Goal: Task Accomplishment & Management: Manage account settings

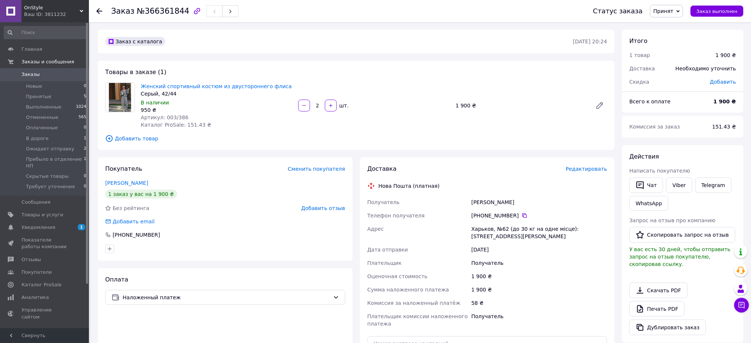
drag, startPoint x: 194, startPoint y: 196, endPoint x: 219, endPoint y: 156, distance: 47.2
click at [194, 195] on div "1 заказ у вас на 1 900 ₴" at bounding box center [225, 194] width 240 height 9
click at [31, 87] on span "Новые" at bounding box center [34, 86] width 16 height 7
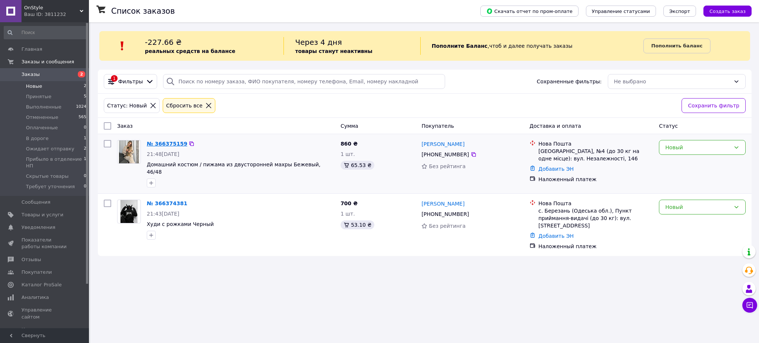
click at [171, 143] on link "№ 366375159" at bounding box center [167, 144] width 40 height 6
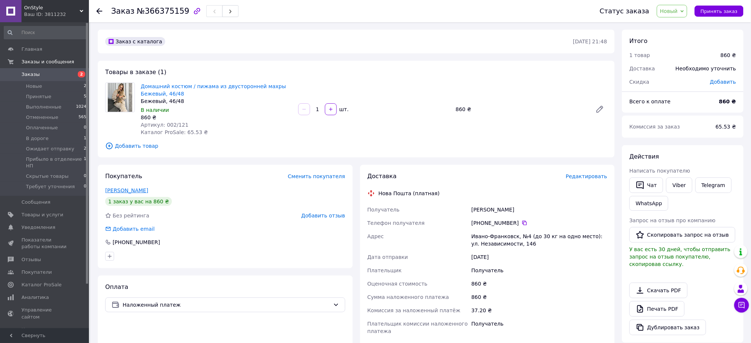
click at [120, 188] on link "Лучка Діана" at bounding box center [126, 191] width 43 height 6
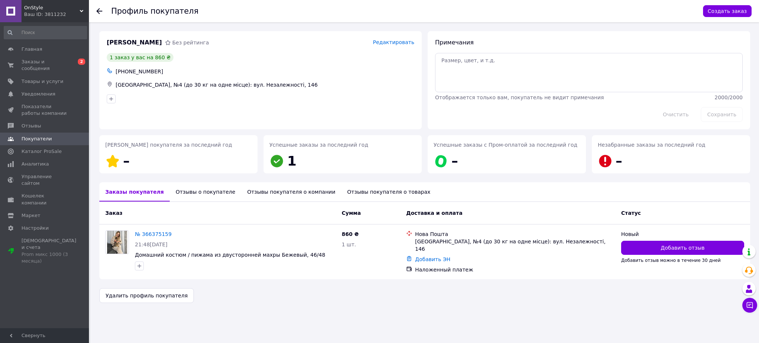
click at [99, 9] on use at bounding box center [99, 11] width 6 height 6
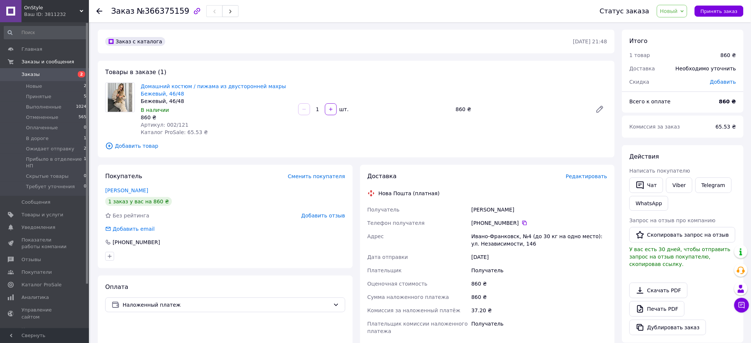
click at [678, 11] on span "Новый" at bounding box center [670, 11] width 18 height 6
click at [679, 26] on li "Принят" at bounding box center [694, 25] width 72 height 11
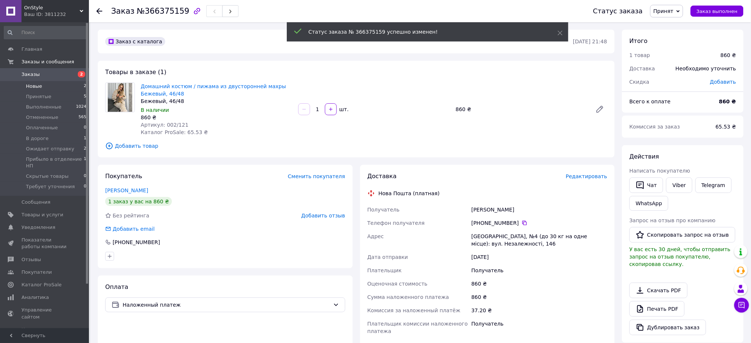
click at [52, 86] on li "Новые 2" at bounding box center [45, 86] width 91 height 10
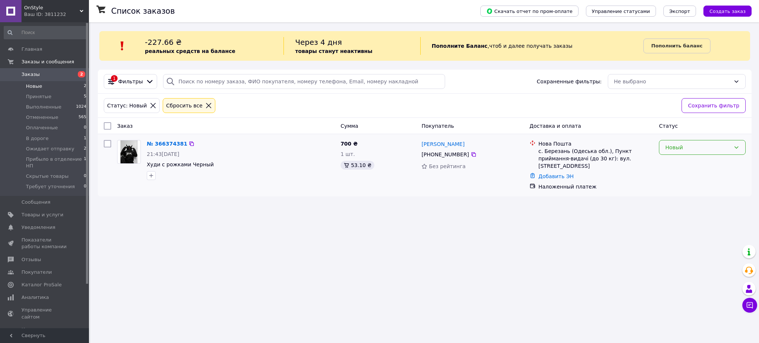
click at [673, 142] on div "Новый" at bounding box center [702, 147] width 87 height 15
click at [677, 161] on li "Принят" at bounding box center [702, 163] width 86 height 13
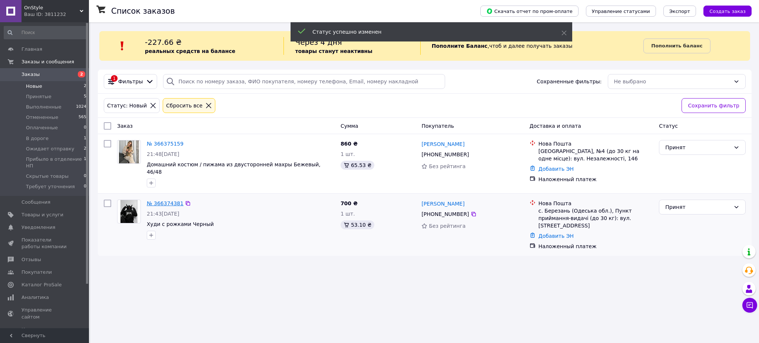
click at [169, 201] on link "№ 366374381" at bounding box center [165, 204] width 37 height 6
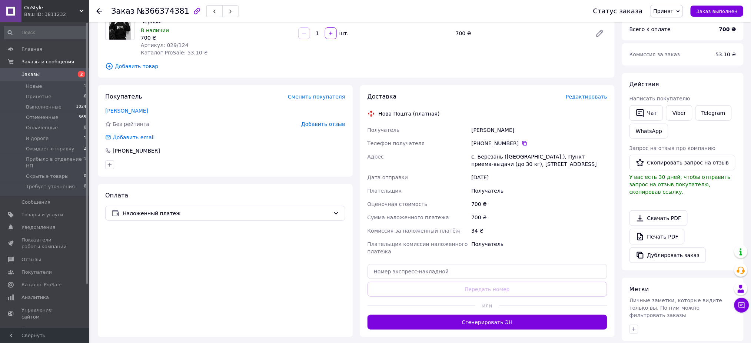
scroll to position [99, 0]
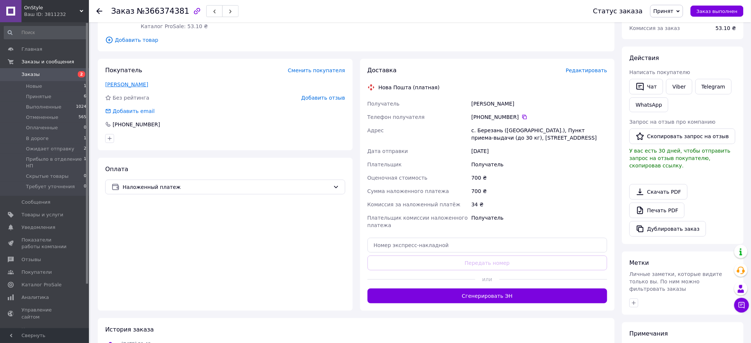
click at [119, 86] on link "Бойко Яна" at bounding box center [126, 85] width 43 height 6
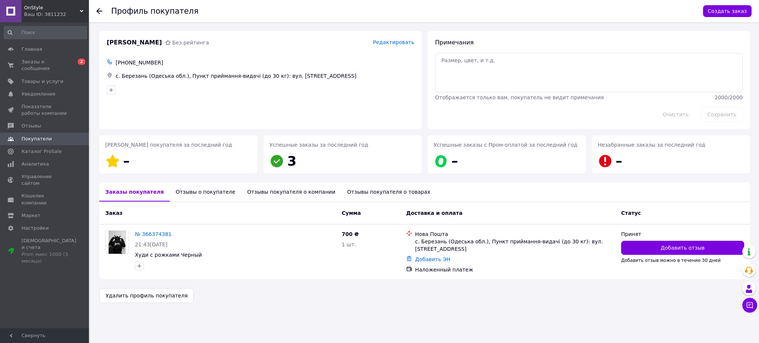
click at [97, 10] on use at bounding box center [99, 11] width 6 height 6
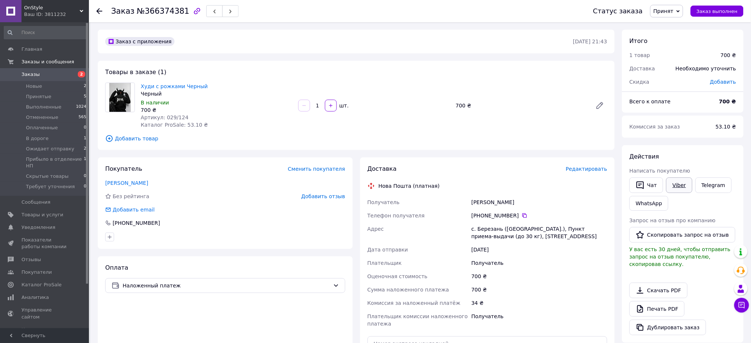
click at [678, 186] on link "Viber" at bounding box center [679, 186] width 26 height 16
click at [99, 11] on use at bounding box center [99, 11] width 6 height 6
